Goal: Navigation & Orientation: Find specific page/section

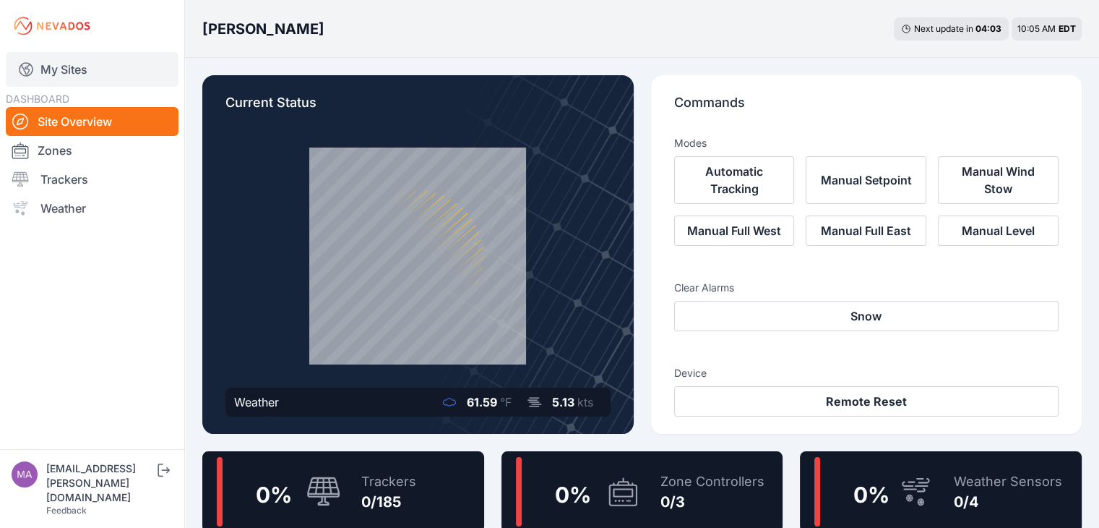
click at [68, 64] on link "My Sites" at bounding box center [92, 69] width 173 height 35
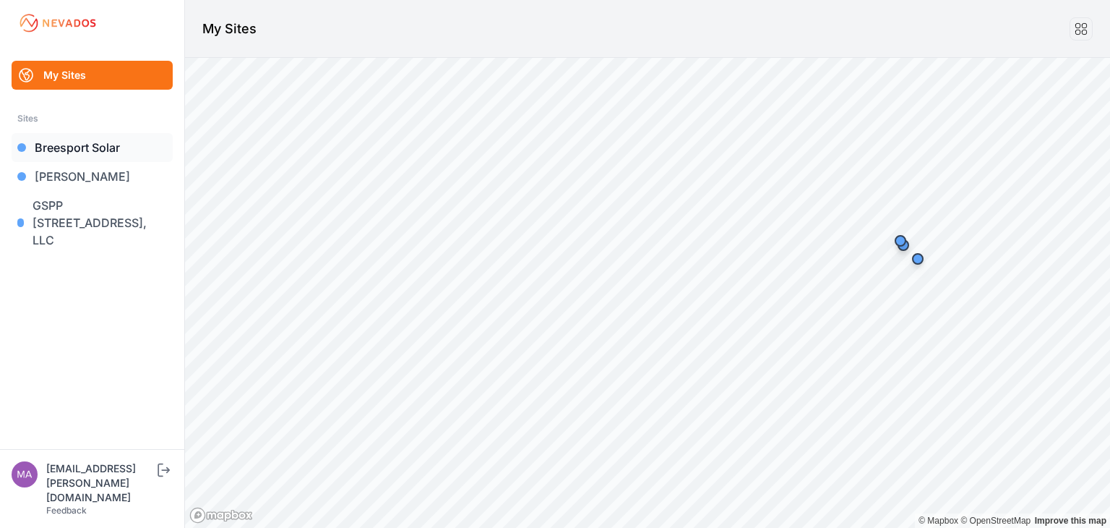
click at [82, 145] on link "Breesport Solar" at bounding box center [92, 147] width 161 height 29
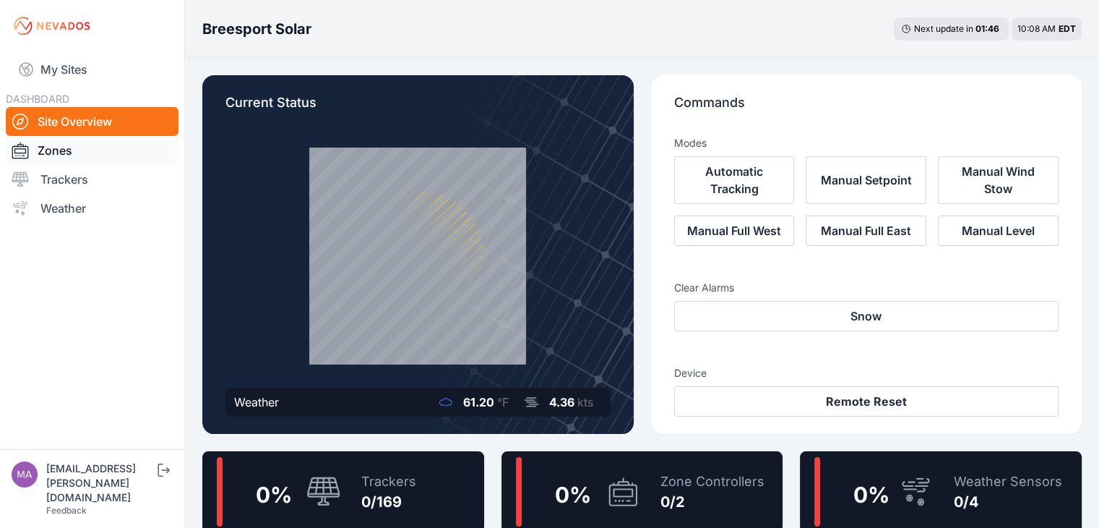
click at [58, 150] on link "Zones" at bounding box center [92, 150] width 173 height 29
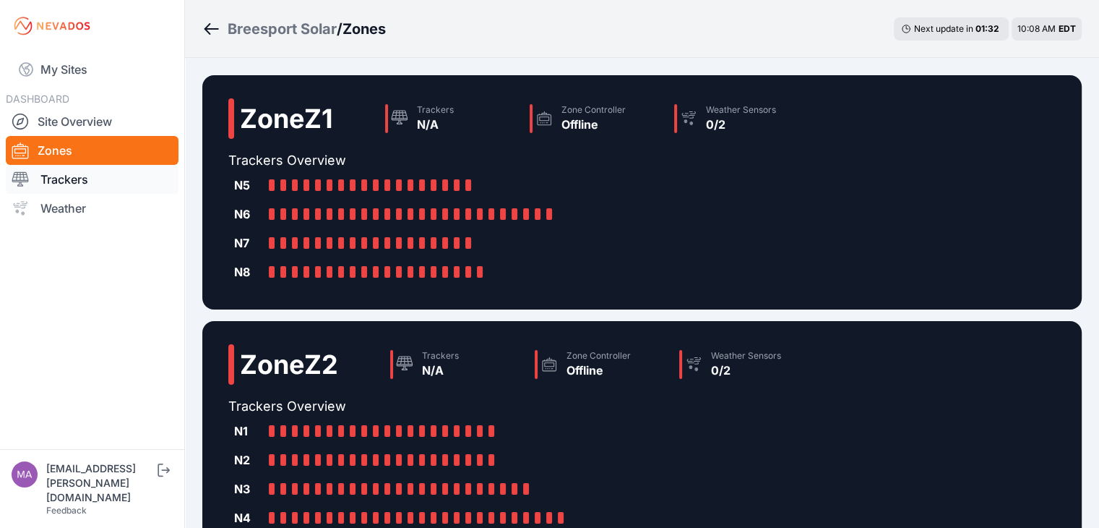
click at [80, 183] on link "Trackers" at bounding box center [92, 179] width 173 height 29
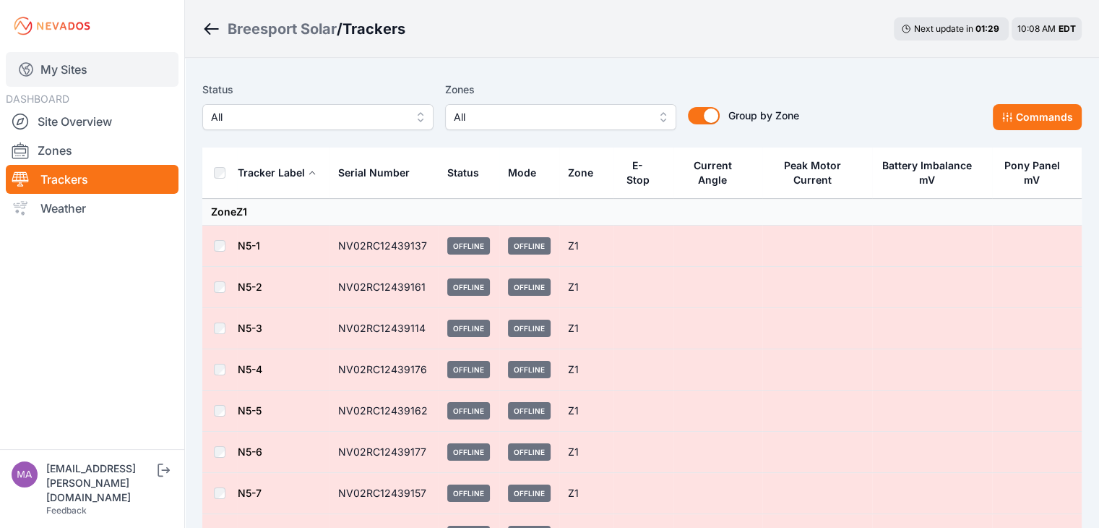
click at [83, 70] on link "My Sites" at bounding box center [92, 69] width 173 height 35
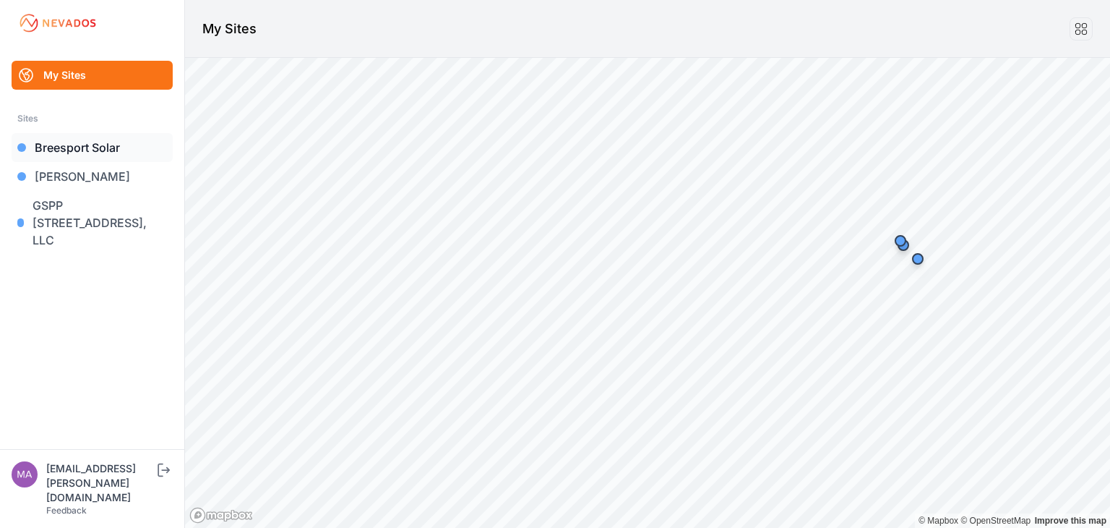
click at [64, 148] on link "Breesport Solar" at bounding box center [92, 147] width 161 height 29
